Goal: Task Accomplishment & Management: Manage account settings

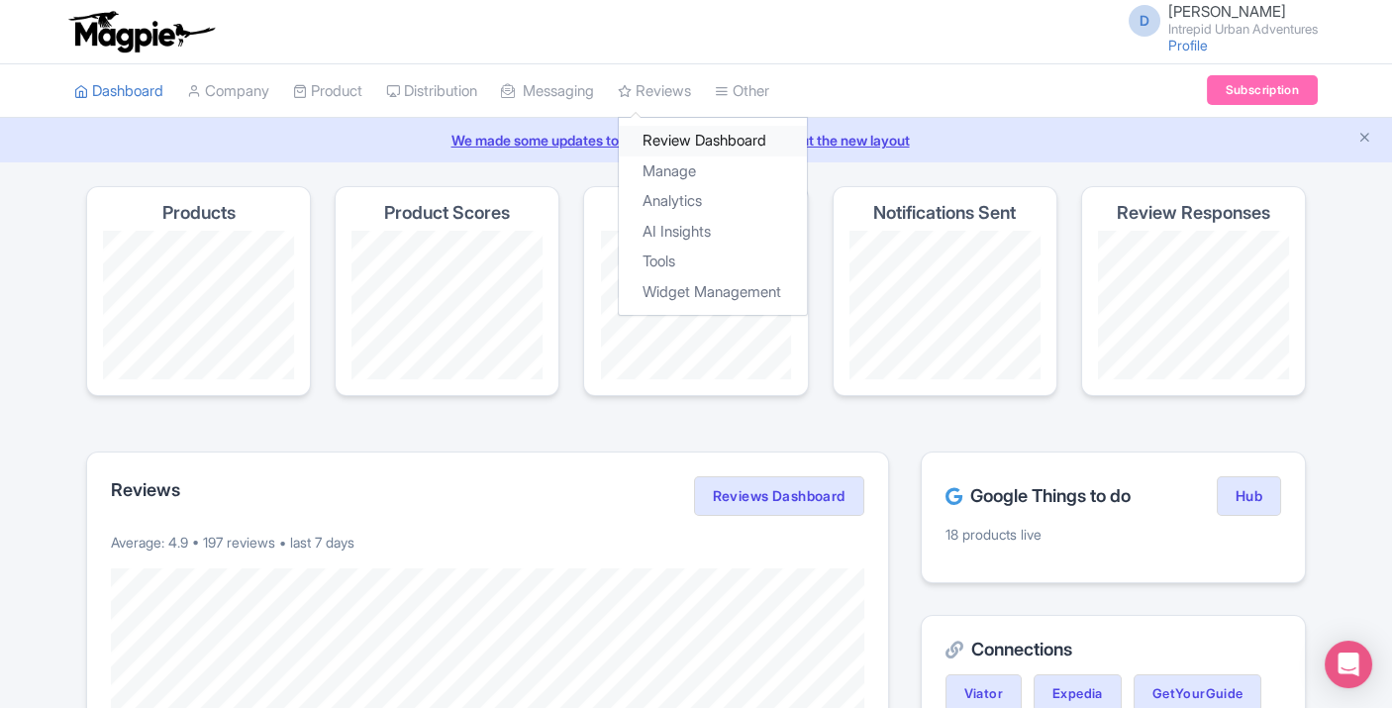
click at [677, 136] on link "Review Dashboard" at bounding box center [713, 141] width 188 height 31
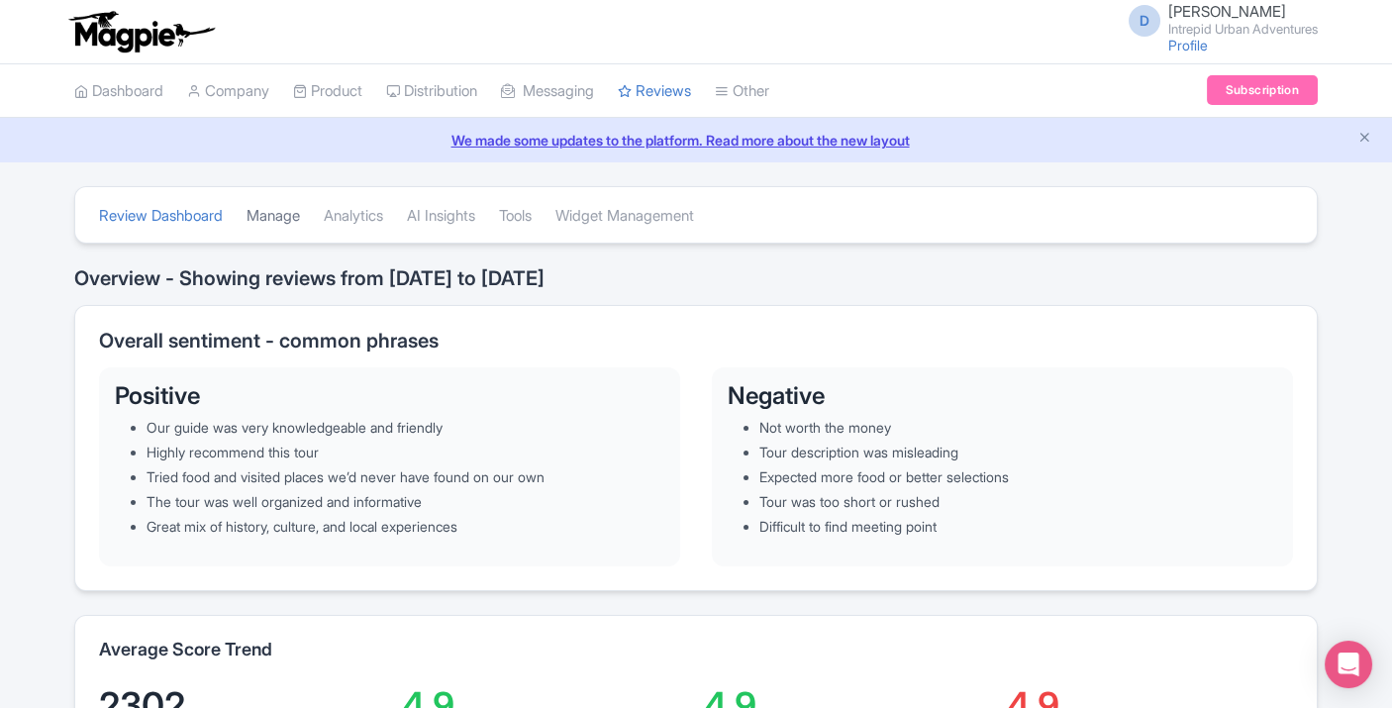
click at [281, 217] on link "Manage" at bounding box center [273, 216] width 53 height 54
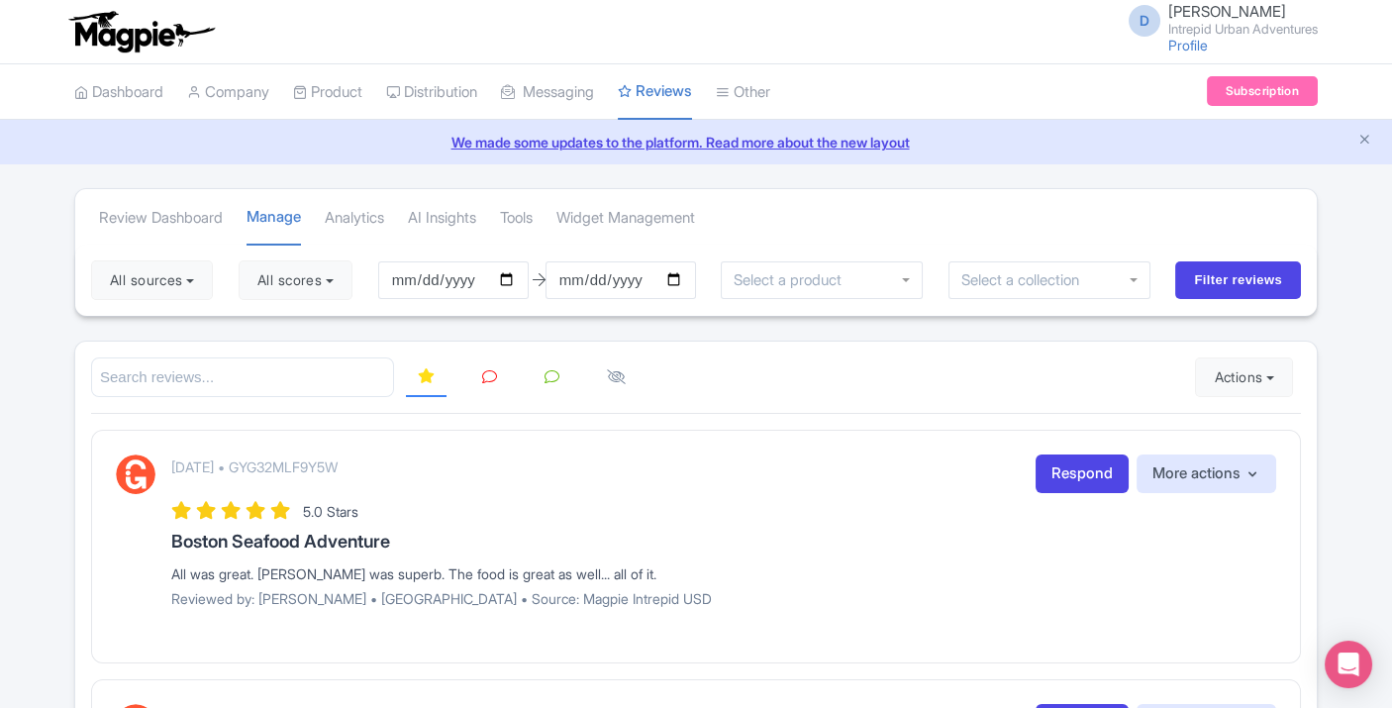
click at [1079, 271] on input "select-one" at bounding box center [1027, 280] width 132 height 18
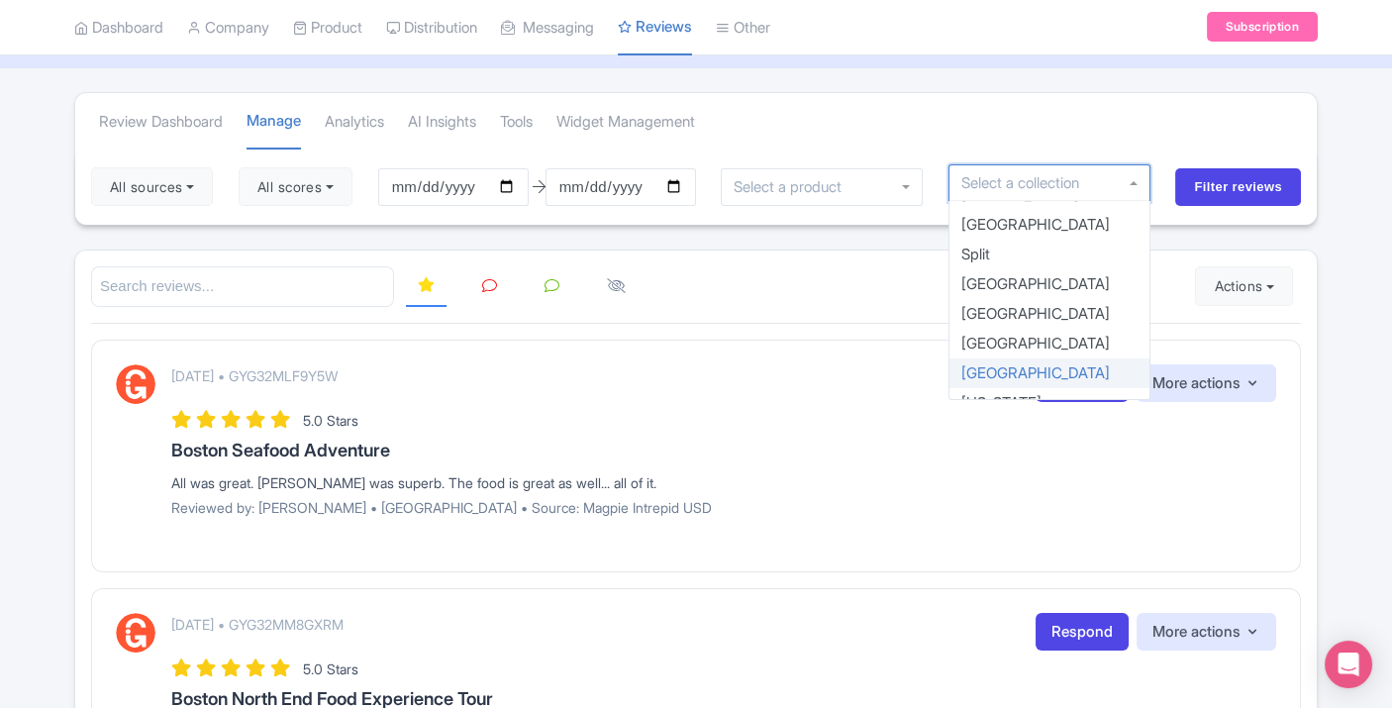
scroll to position [96, 0]
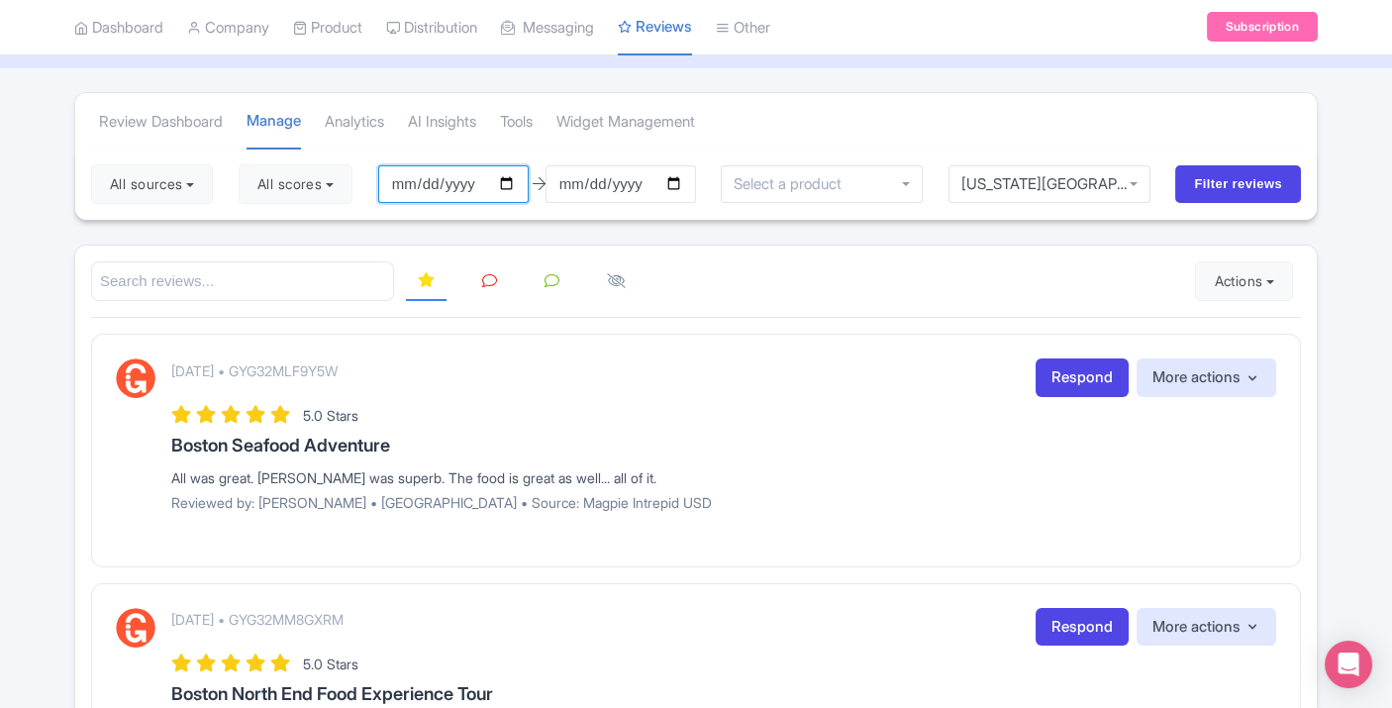
click at [511, 180] on input "2025-07-03" at bounding box center [453, 184] width 150 height 38
type input "[DATE]"
click at [1245, 178] on input "Filter reviews" at bounding box center [1238, 184] width 126 height 38
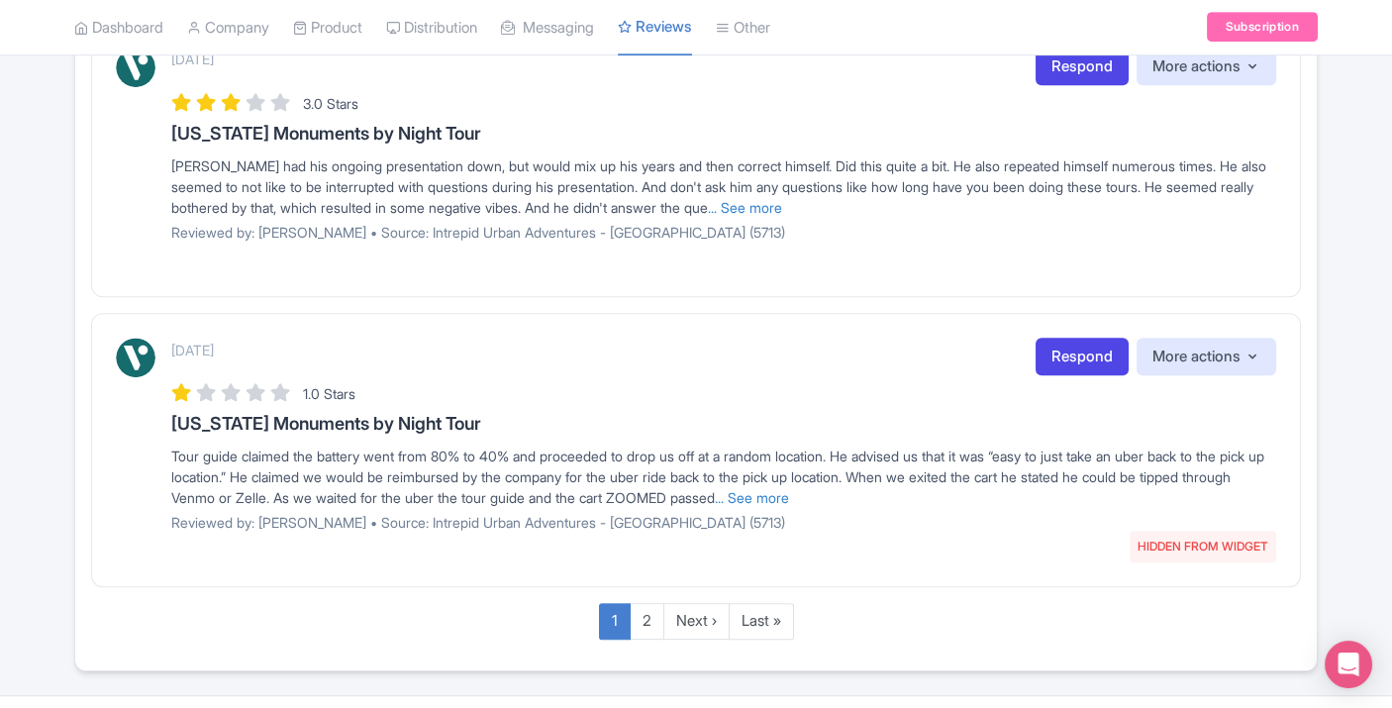
scroll to position [2479, 0]
click at [789, 490] on link "... See more" at bounding box center [752, 498] width 74 height 17
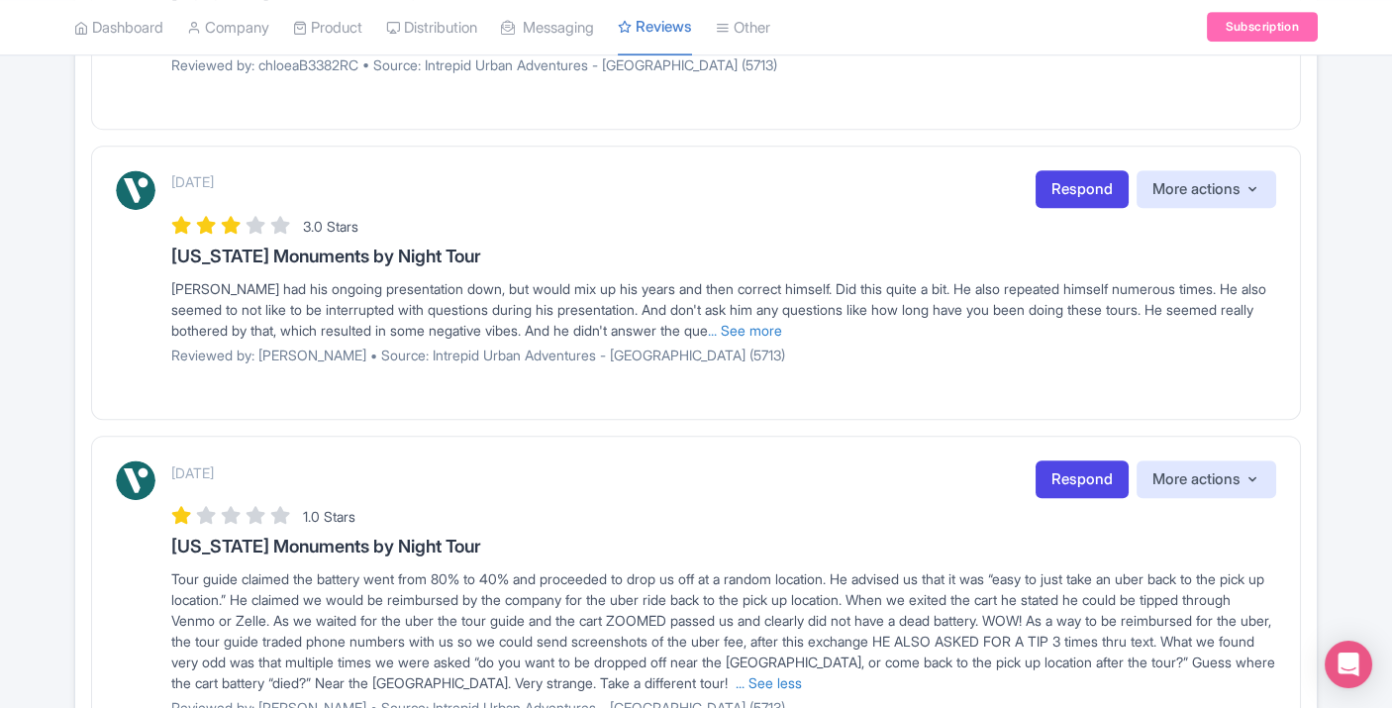
scroll to position [2352, 0]
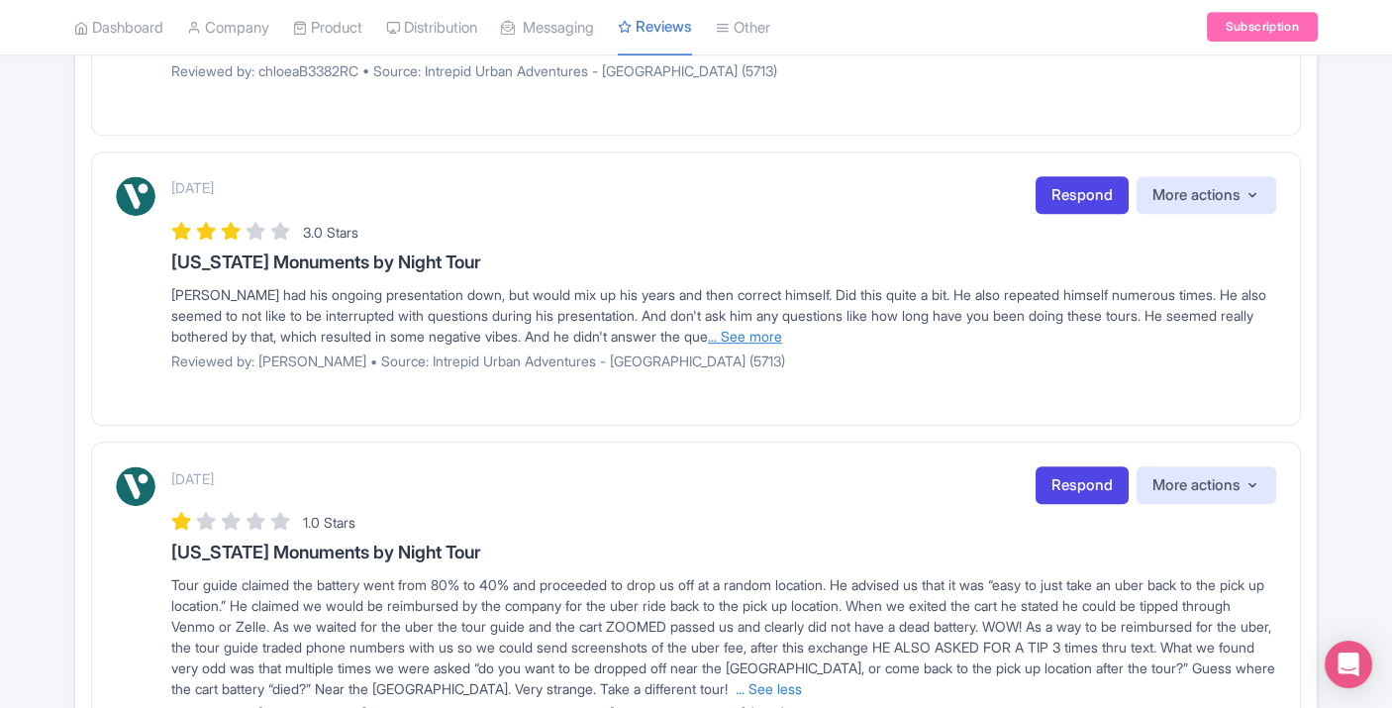
click at [782, 332] on link "... See more" at bounding box center [745, 336] width 74 height 17
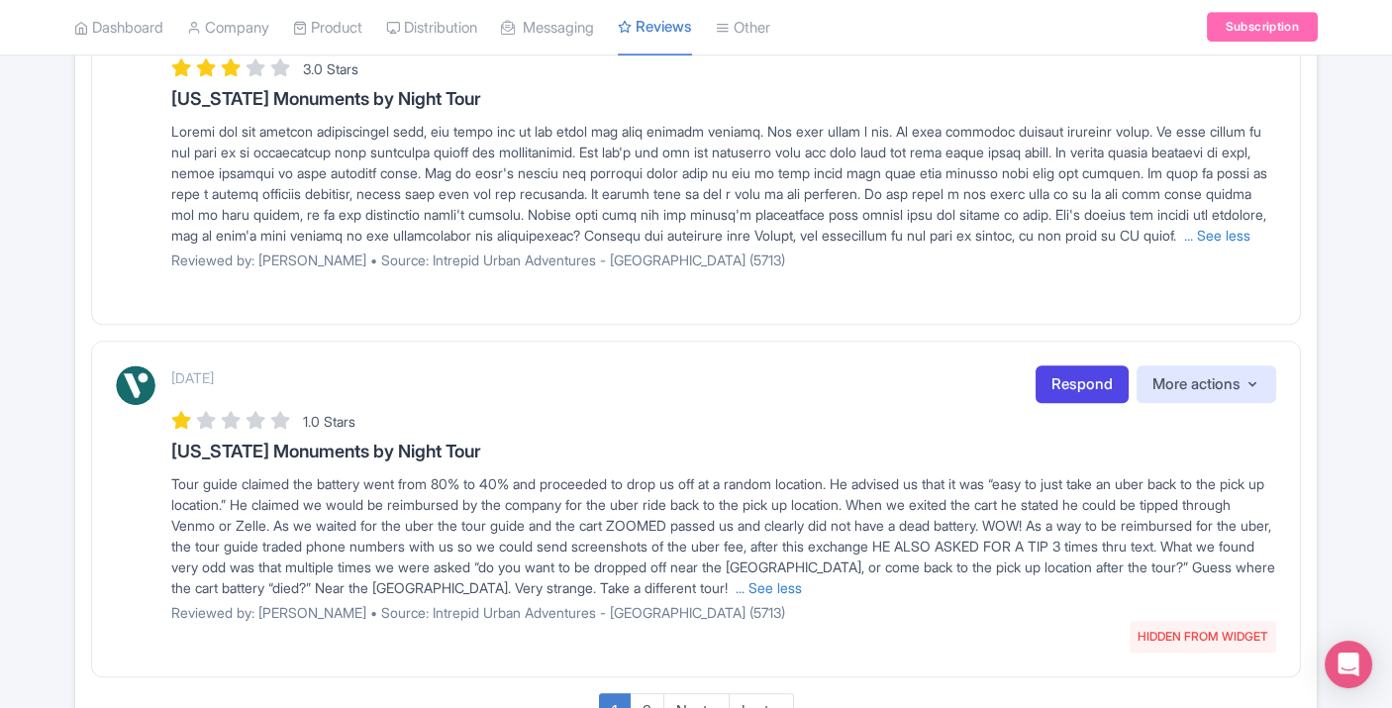
scroll to position [2663, 0]
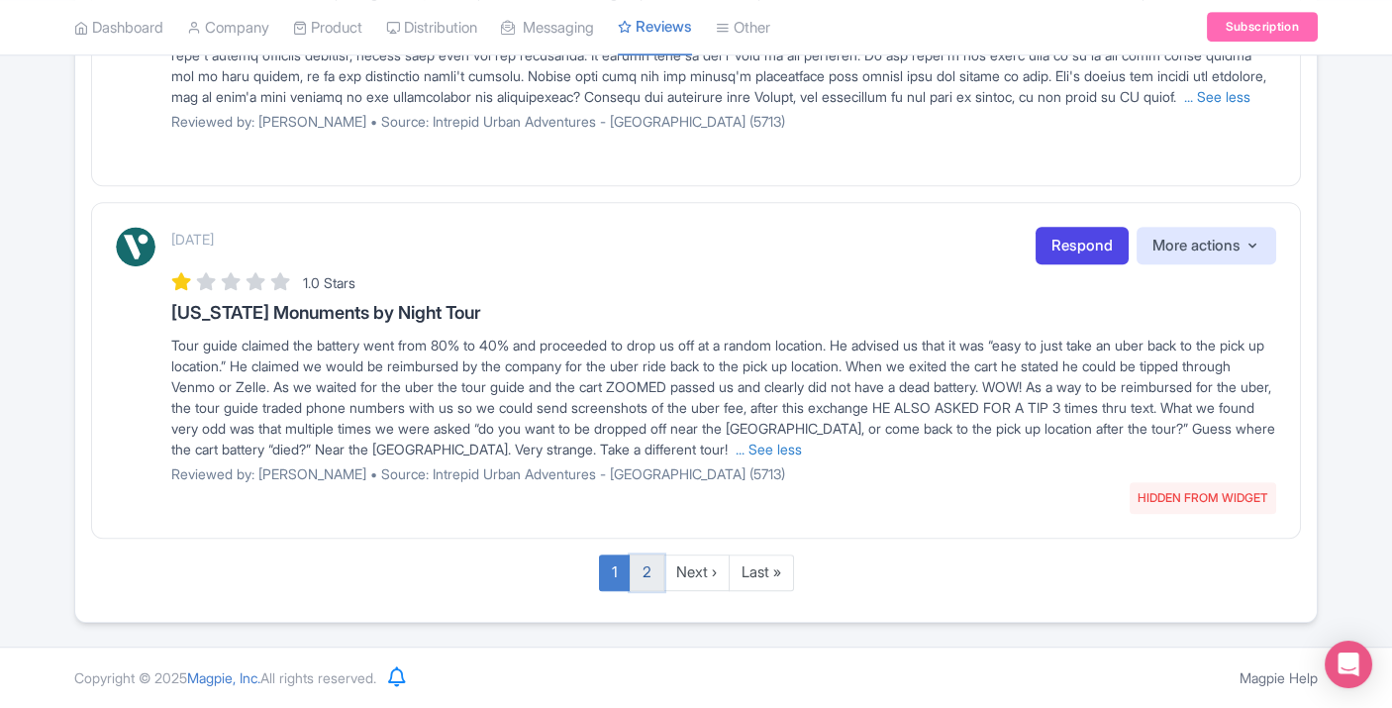
click at [651, 576] on link "2" at bounding box center [647, 572] width 35 height 37
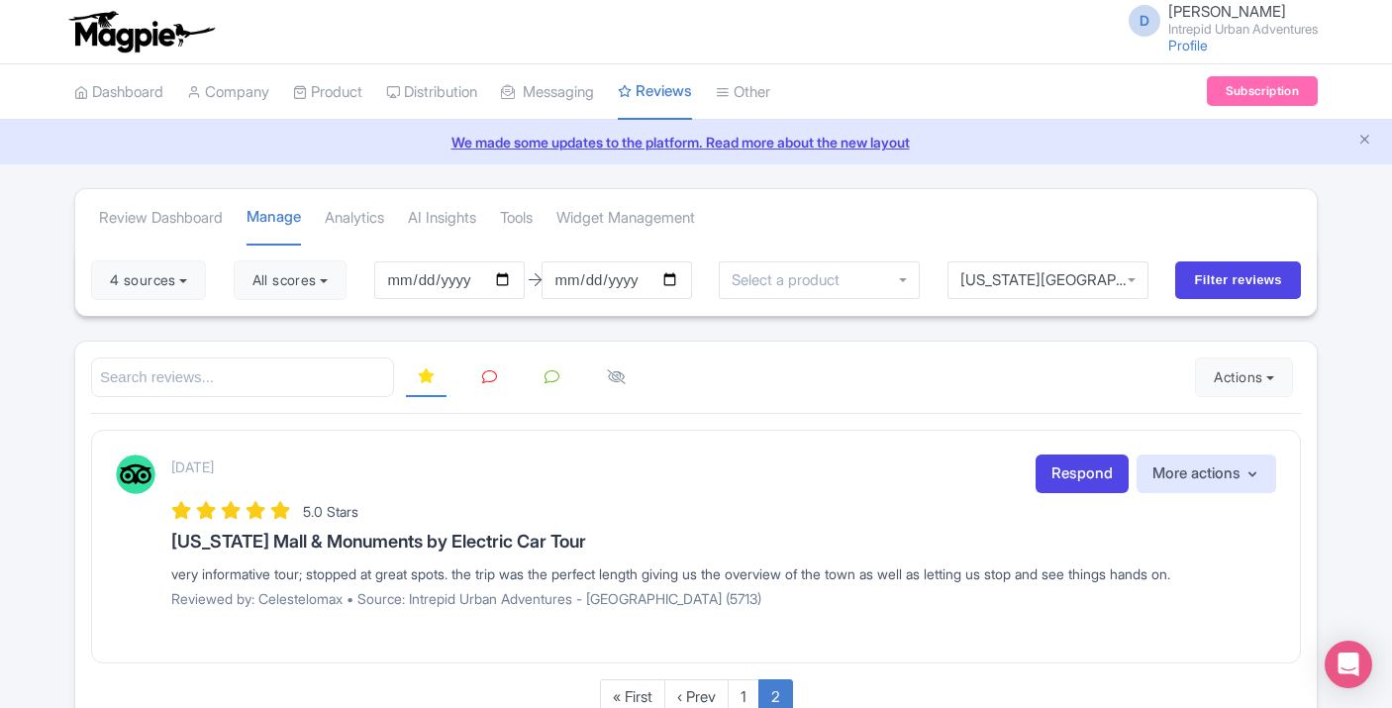
scroll to position [119, 0]
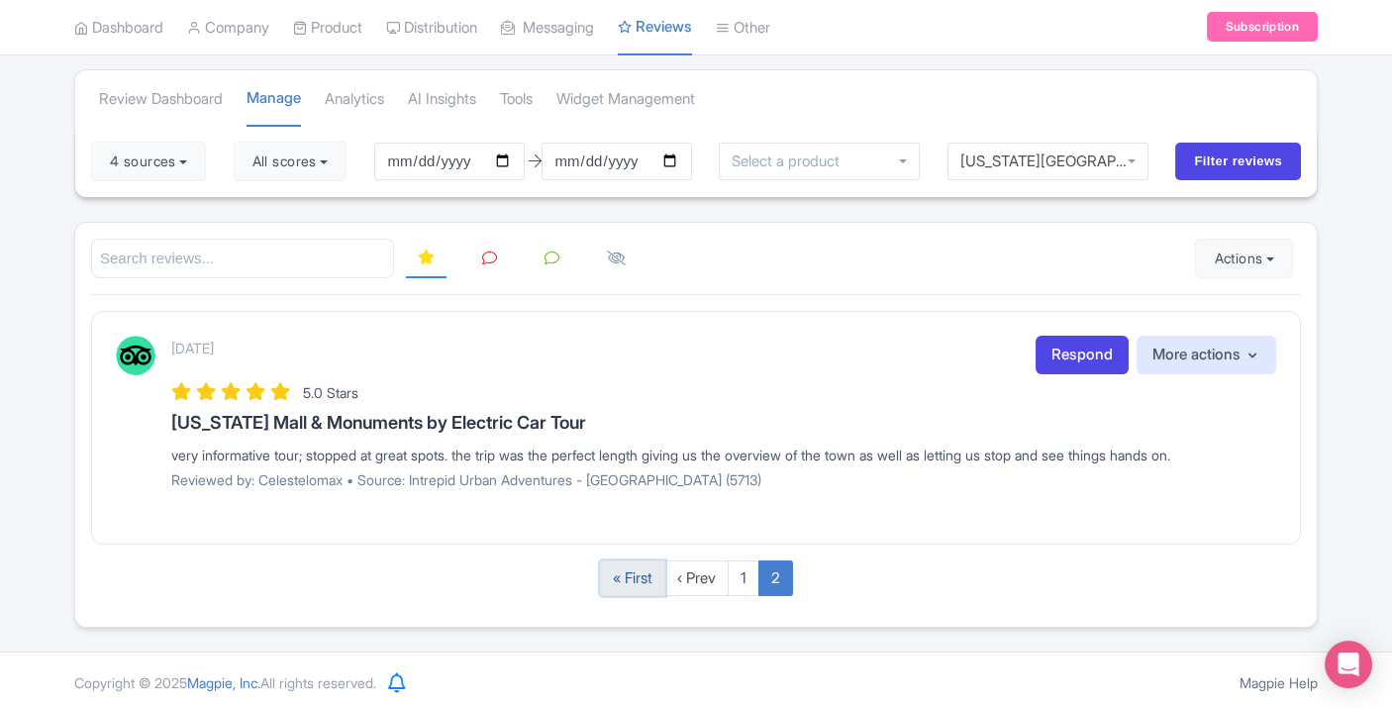
click at [639, 576] on link "« First" at bounding box center [632, 578] width 65 height 37
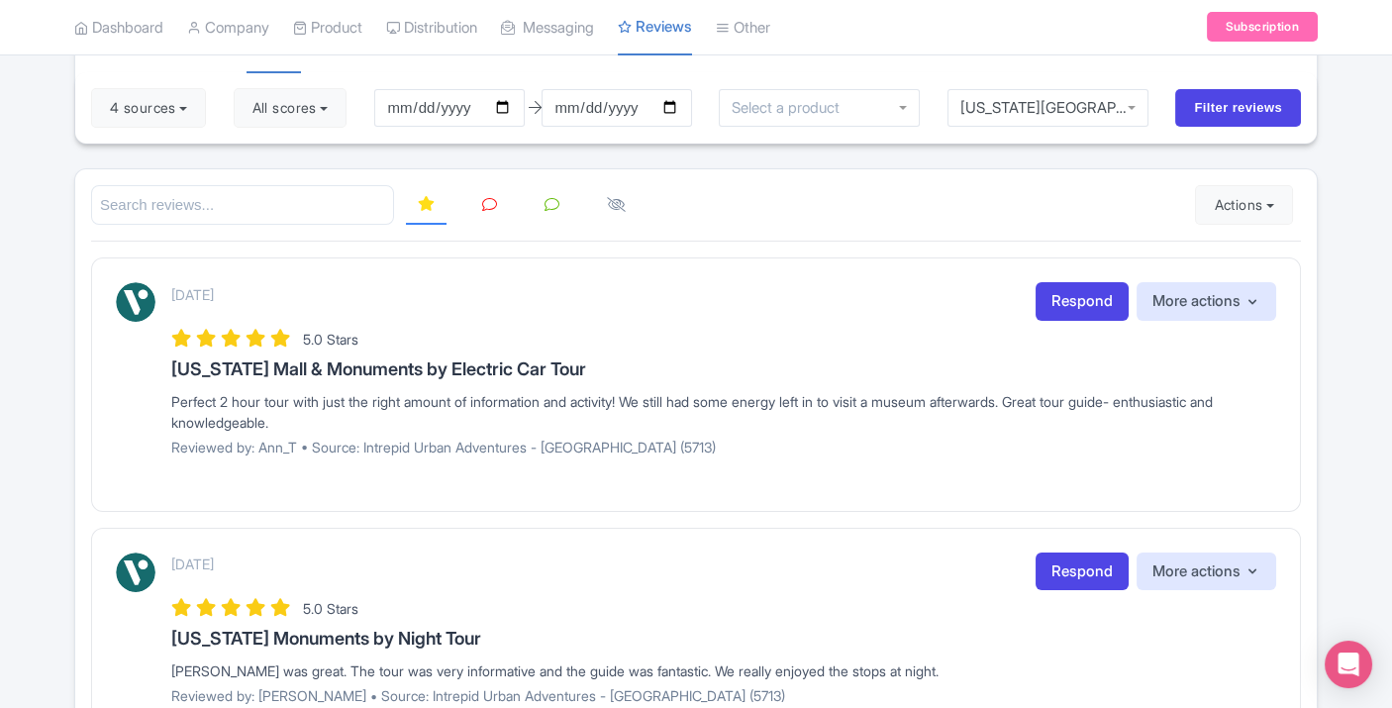
scroll to position [164, 0]
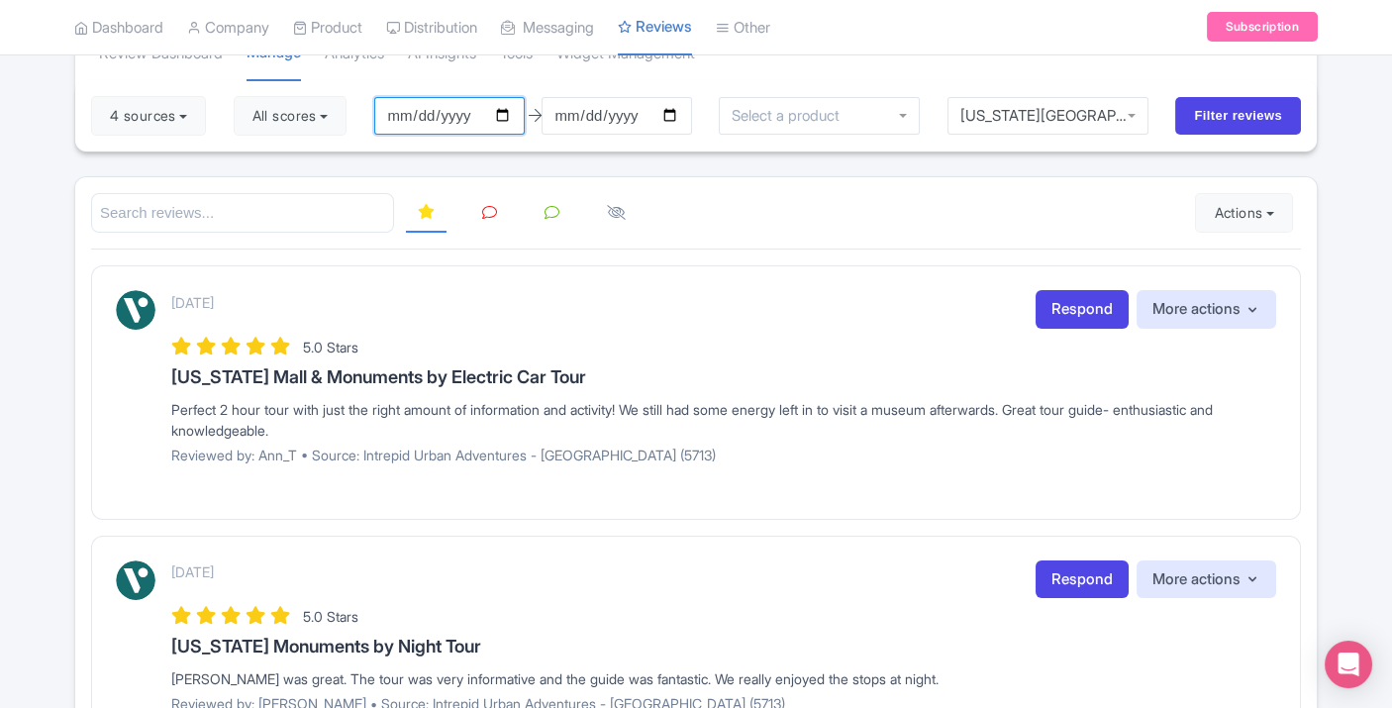
click at [511, 113] on input "[DATE]" at bounding box center [449, 116] width 150 height 38
type input "2025-09-20"
click at [1217, 105] on input "Filter reviews" at bounding box center [1238, 116] width 126 height 38
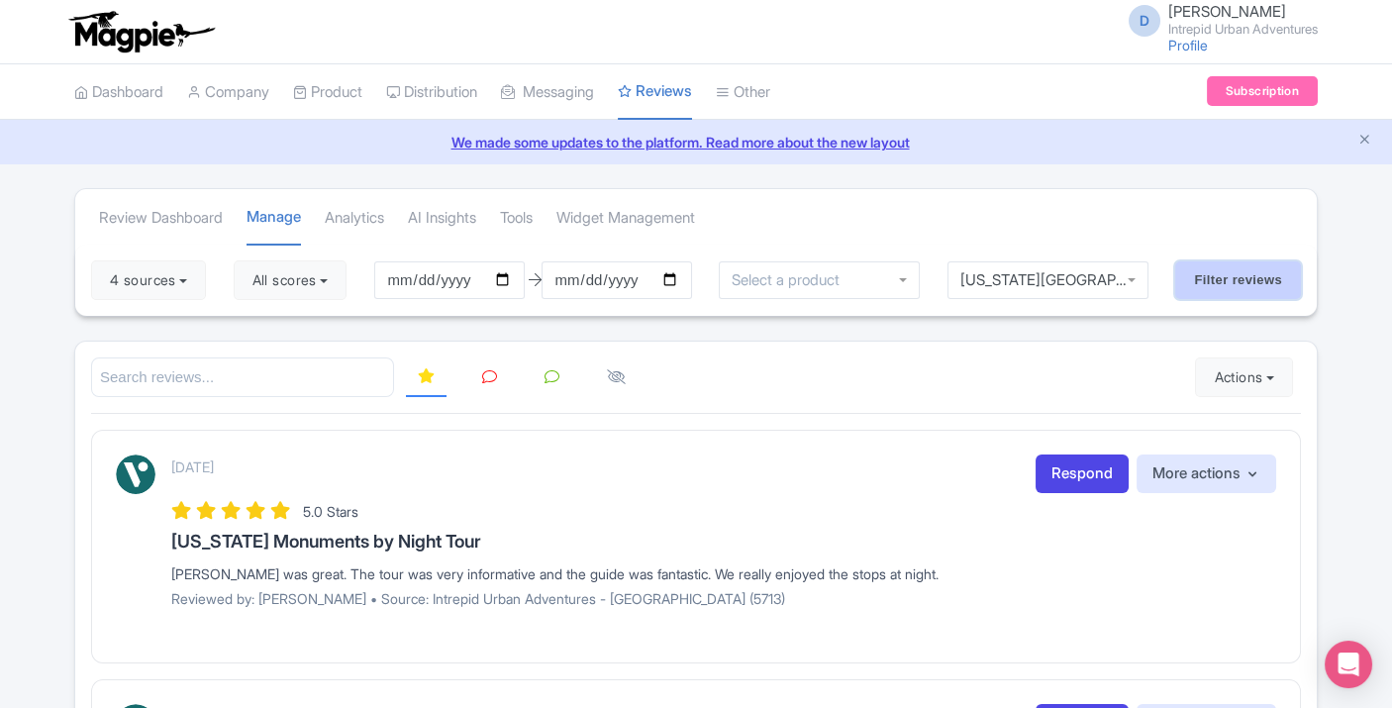
click at [1242, 273] on input "Filter reviews" at bounding box center [1238, 280] width 126 height 38
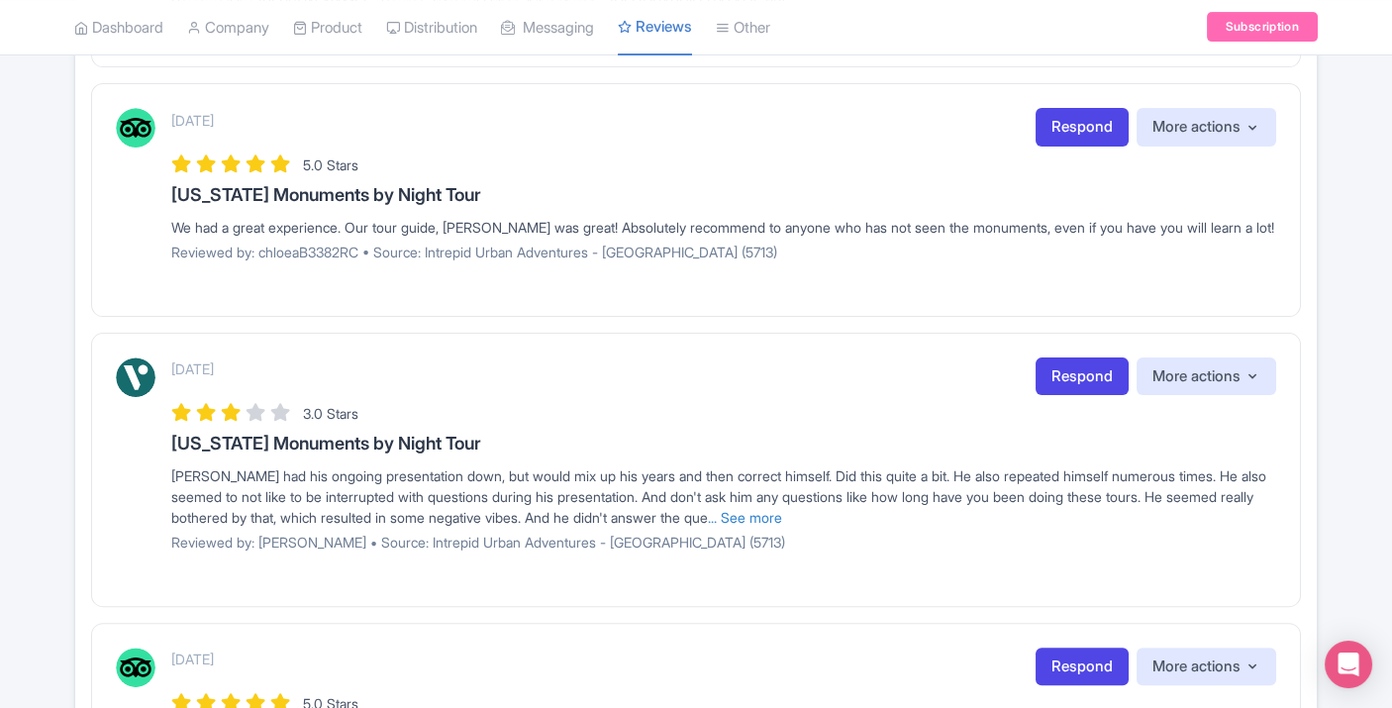
scroll to position [1905, 0]
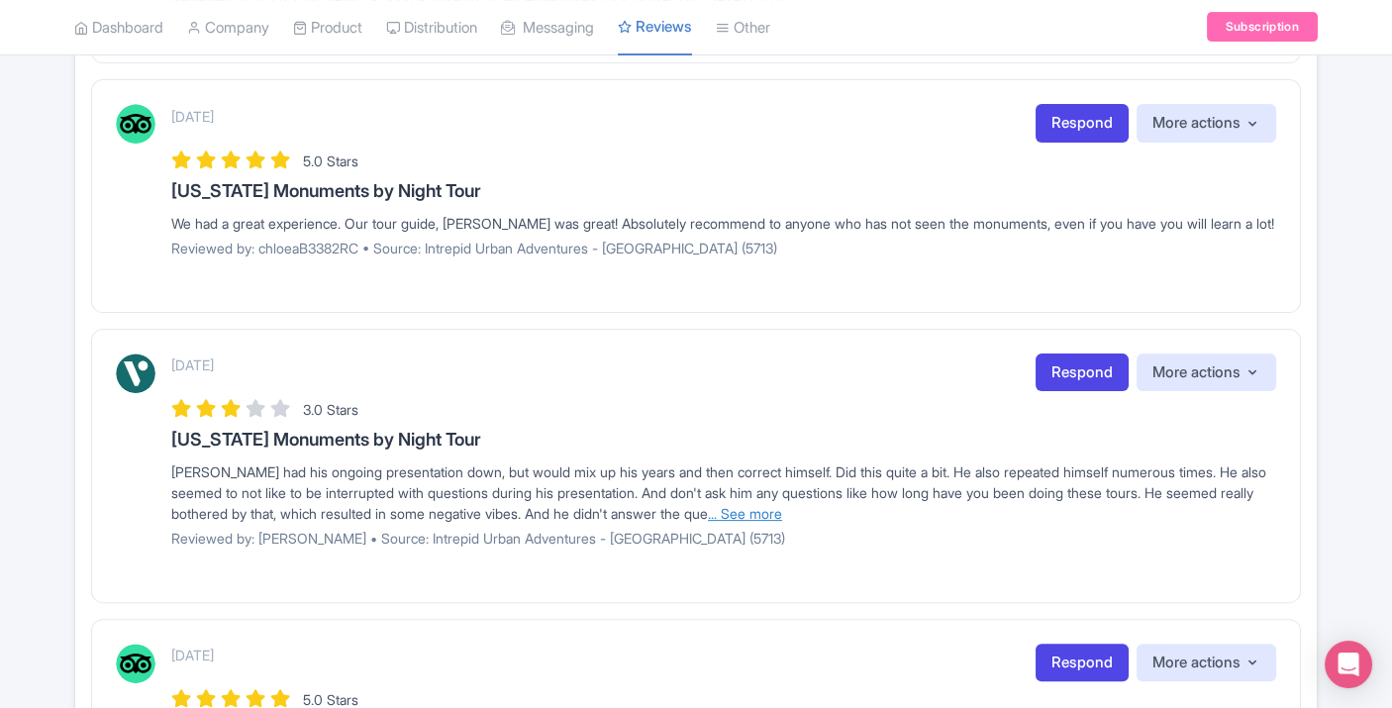
click at [782, 509] on link "... See more" at bounding box center [745, 513] width 74 height 17
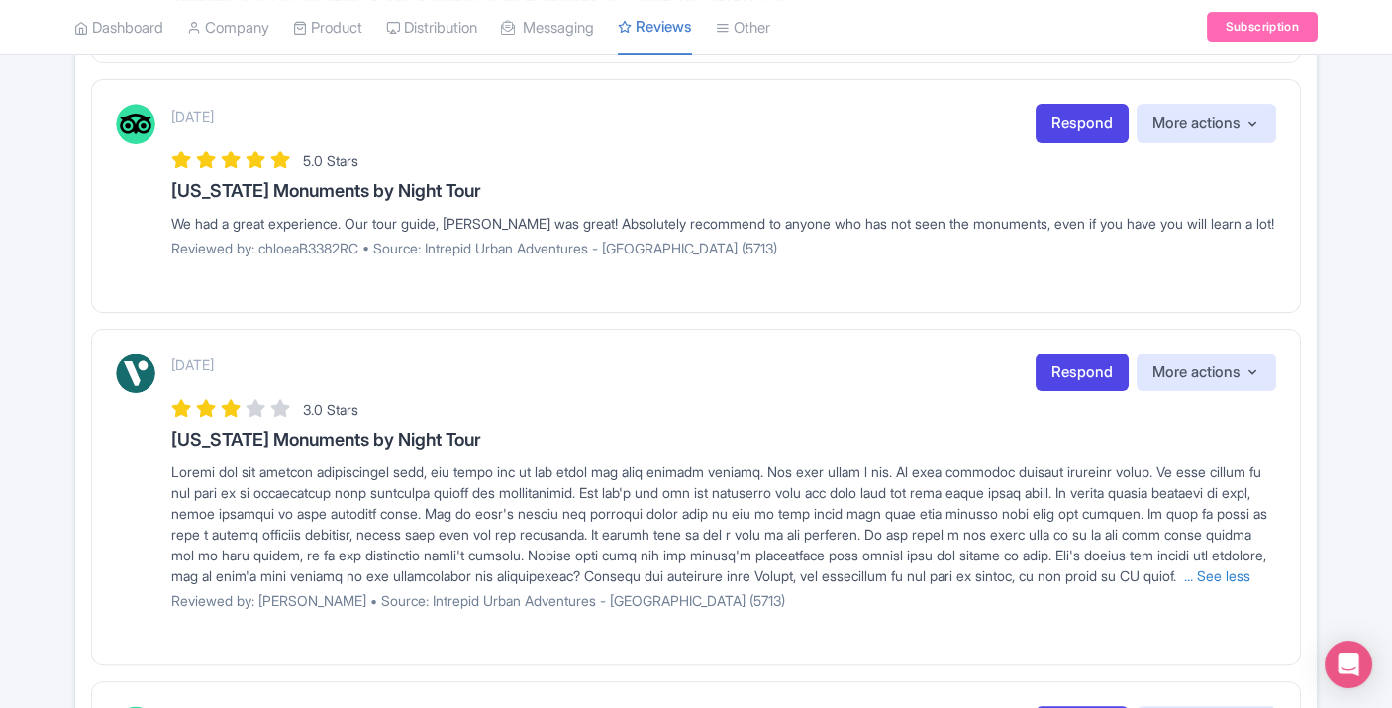
drag, startPoint x: 160, startPoint y: 432, endPoint x: 387, endPoint y: 595, distance: 279.5
click at [387, 595] on div "September 27, 2025 Respond More actions Hide from this page Hide from review wi…" at bounding box center [696, 488] width 1160 height 271
copy div "Washington Monuments by Night Tour Reggie had his ongoing presentation down, bu…"
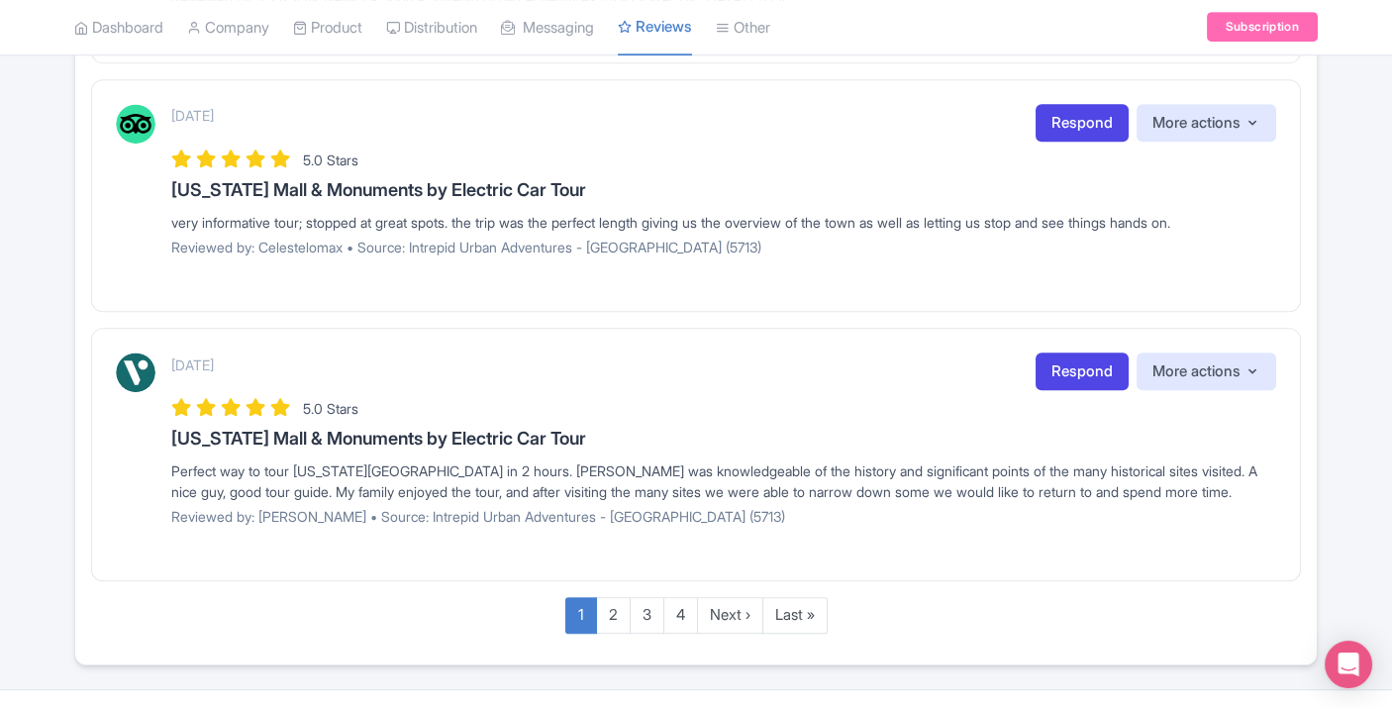
scroll to position [2559, 0]
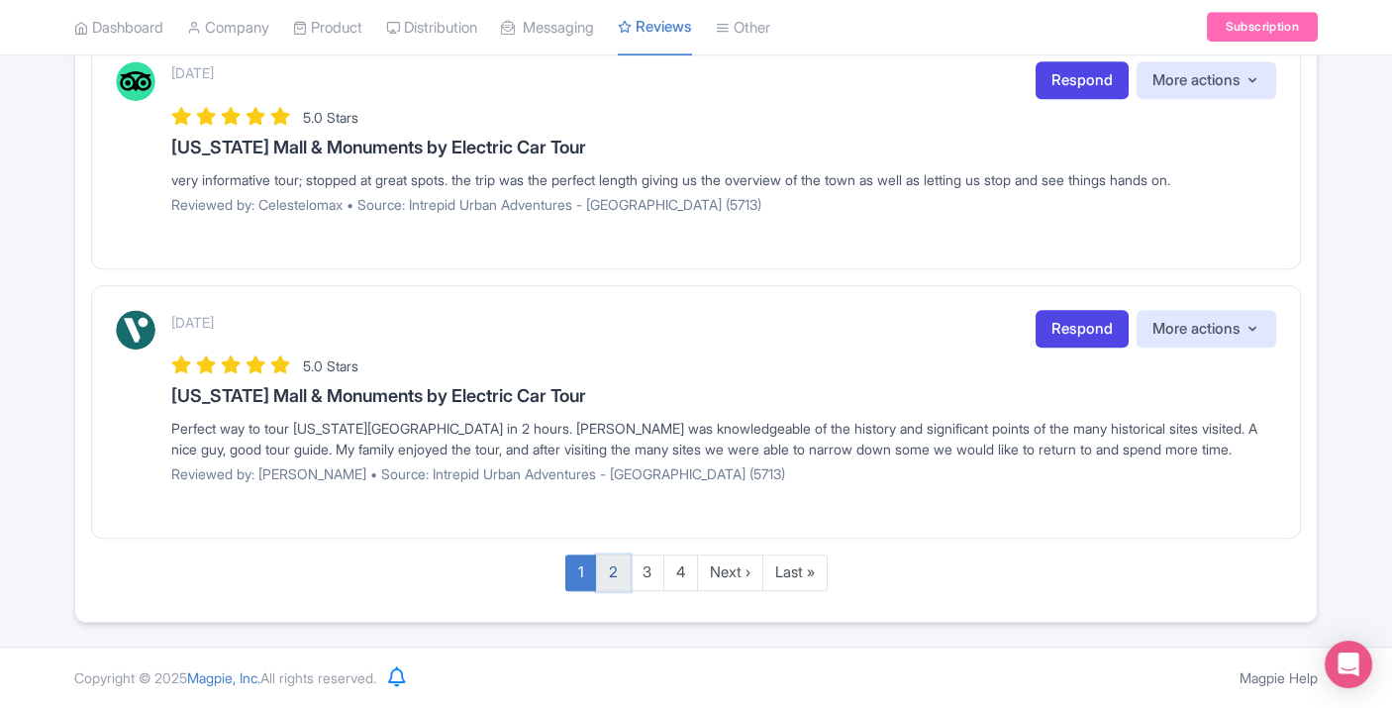
click at [617, 568] on link "2" at bounding box center [613, 572] width 35 height 37
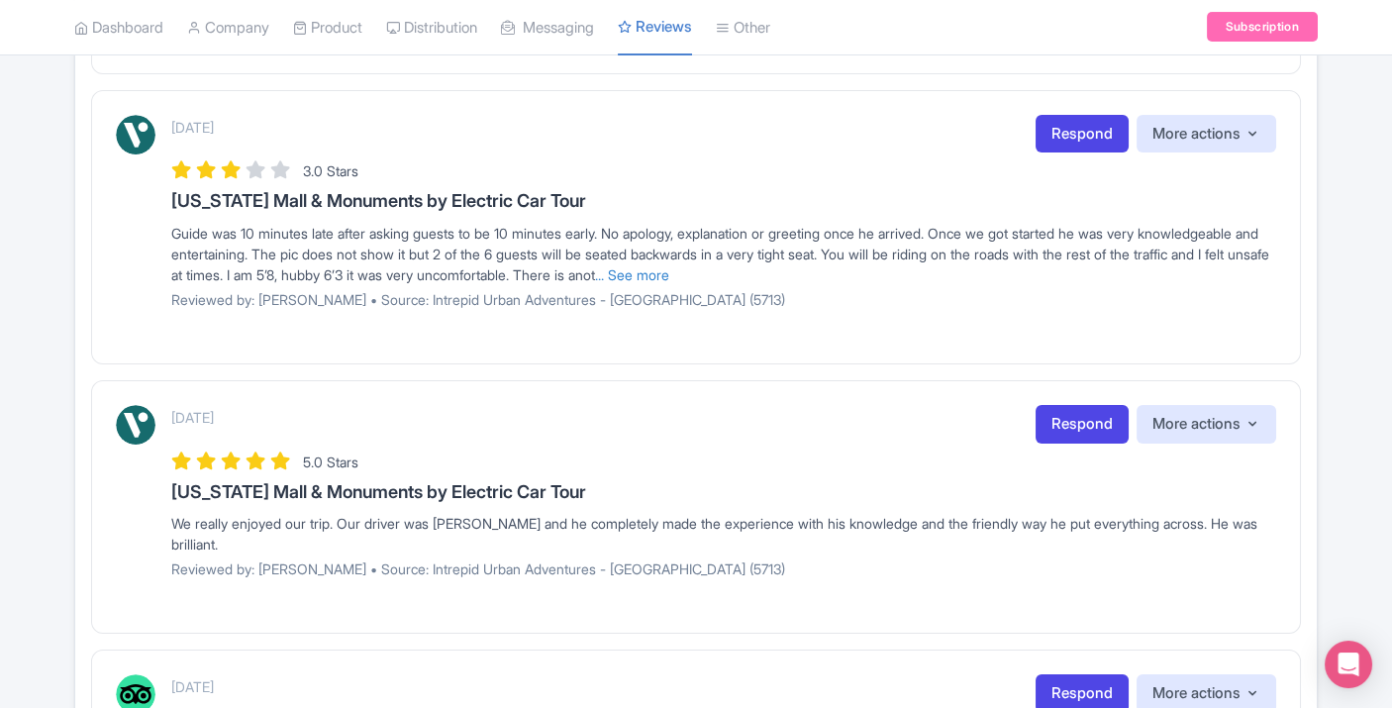
scroll to position [1111, 0]
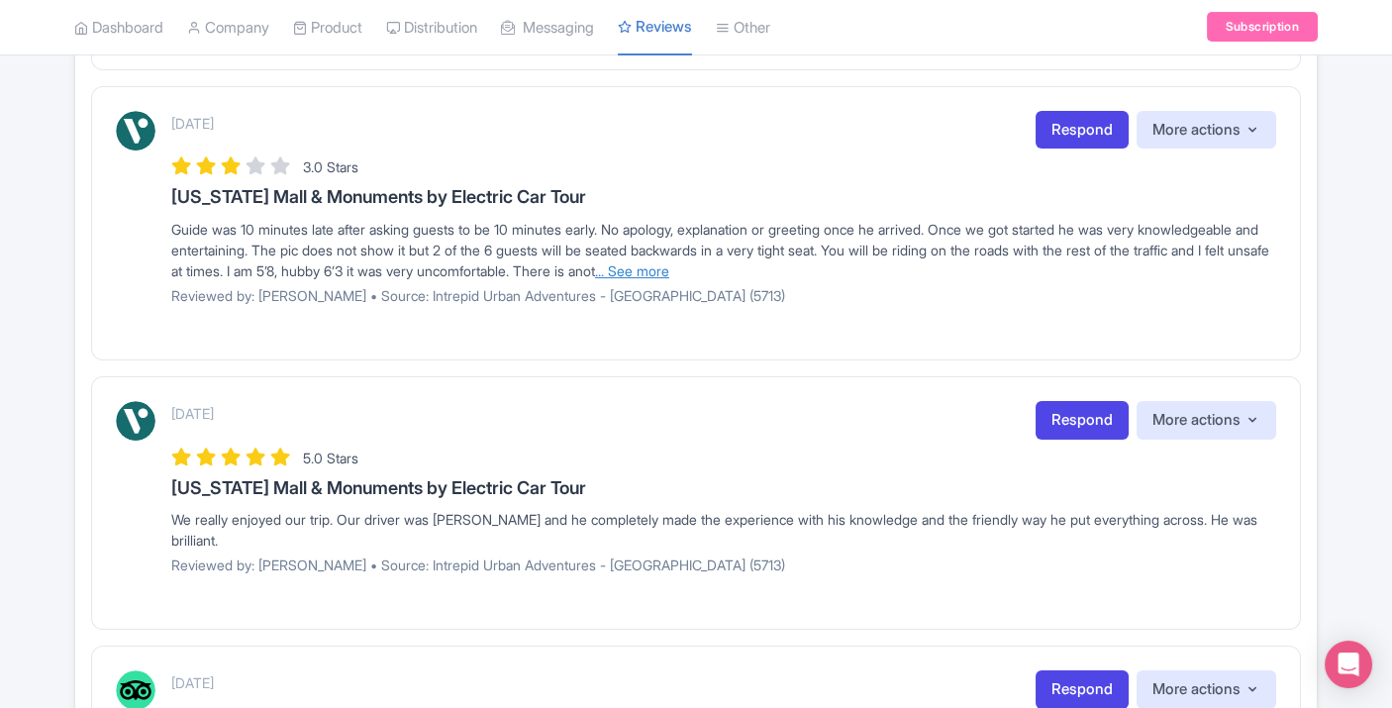
click at [669, 267] on link "... See more" at bounding box center [632, 270] width 74 height 17
